Goal: Transaction & Acquisition: Purchase product/service

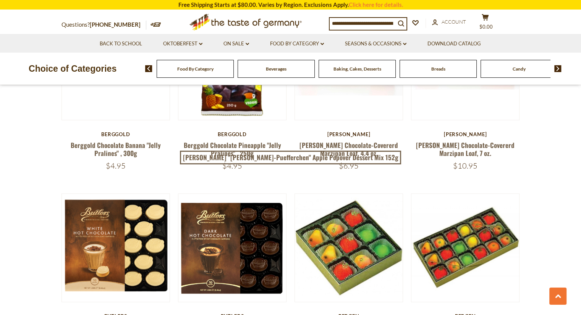
scroll to position [992, 0]
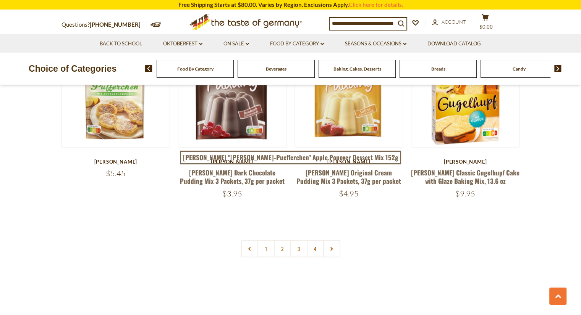
scroll to position [1679, 0]
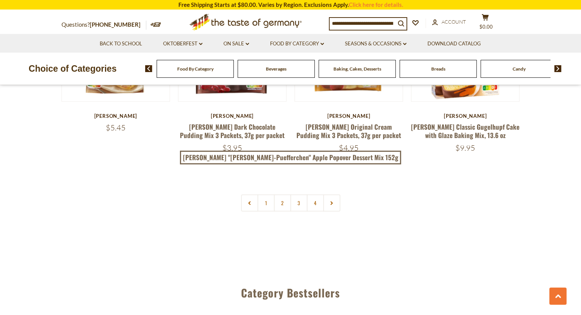
drag, startPoint x: 277, startPoint y: 187, endPoint x: 279, endPoint y: 190, distance: 3.9
click at [277, 195] on link "2" at bounding box center [282, 203] width 17 height 17
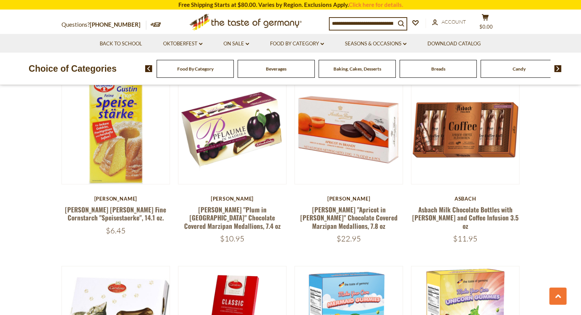
scroll to position [1527, 0]
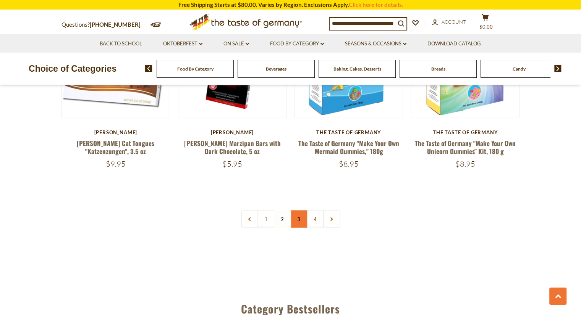
click at [299, 211] on link "3" at bounding box center [298, 219] width 17 height 17
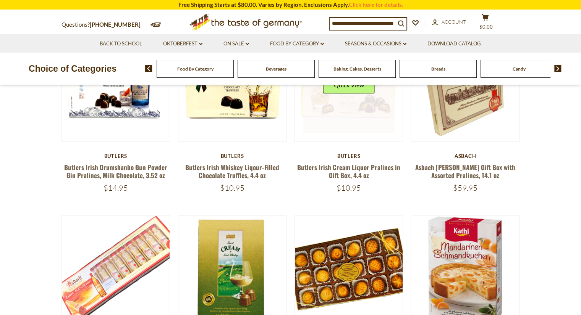
scroll to position [258, 0]
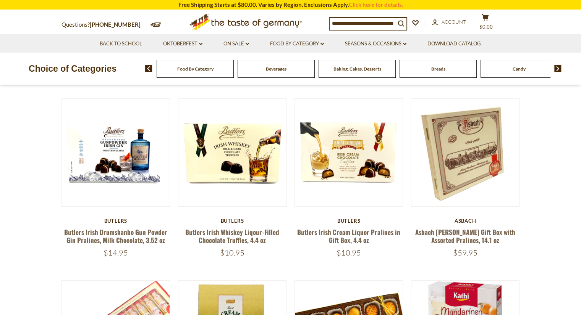
click at [282, 69] on span "Beverages" at bounding box center [276, 69] width 21 height 6
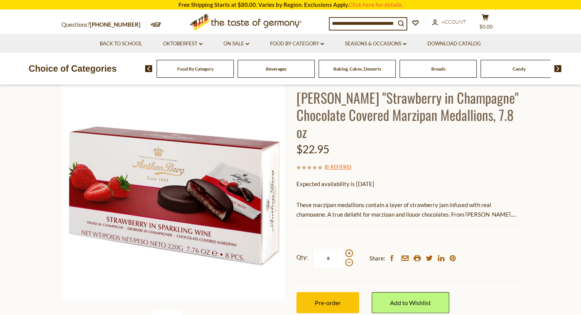
scroll to position [38, 0]
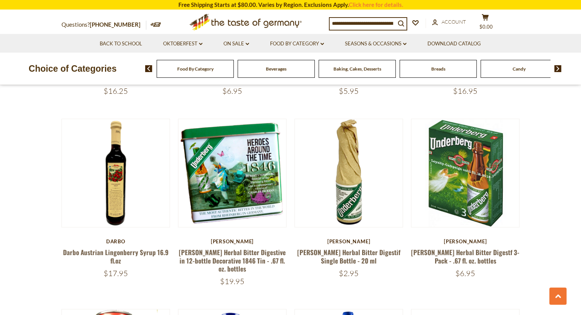
scroll to position [954, 0]
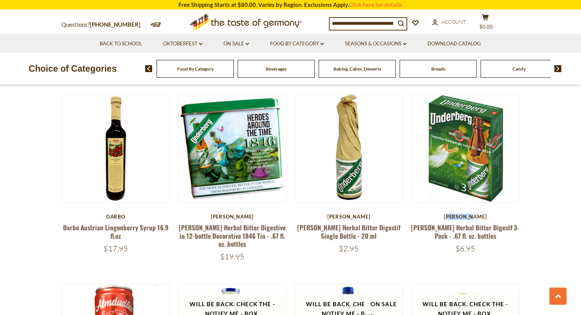
drag, startPoint x: 450, startPoint y: 218, endPoint x: 484, endPoint y: 215, distance: 33.3
click at [484, 215] on div "Underberg" at bounding box center [465, 217] width 109 height 6
click at [468, 216] on div "Underberg" at bounding box center [465, 217] width 109 height 6
click at [469, 217] on div "Underberg" at bounding box center [465, 217] width 109 height 6
click at [498, 216] on div "Underberg" at bounding box center [465, 217] width 109 height 6
